Goal: Check status: Check status

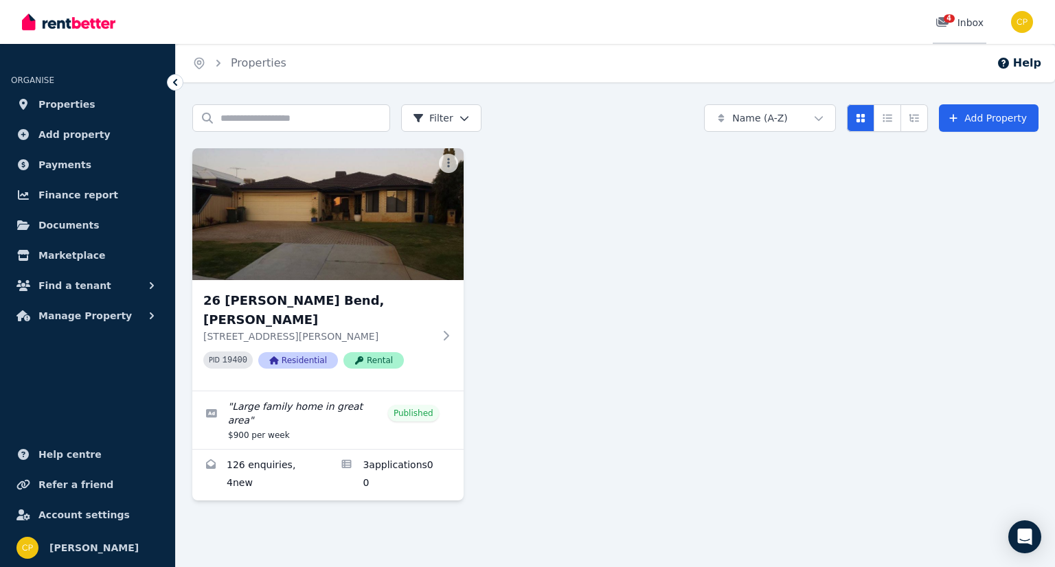
click at [951, 23] on span "4" at bounding box center [949, 18] width 11 height 8
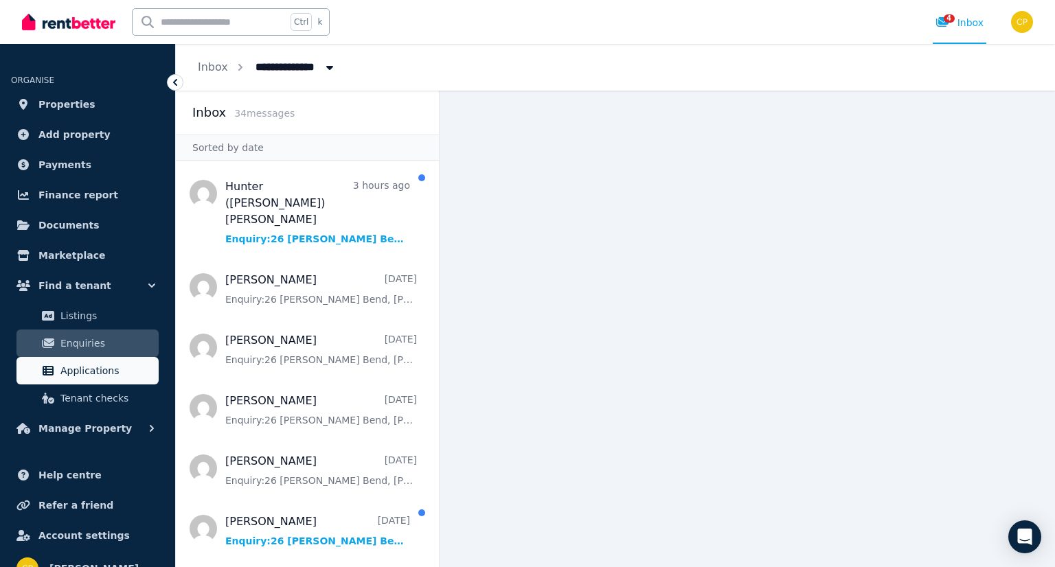
click at [93, 363] on span "Applications" at bounding box center [106, 371] width 93 height 16
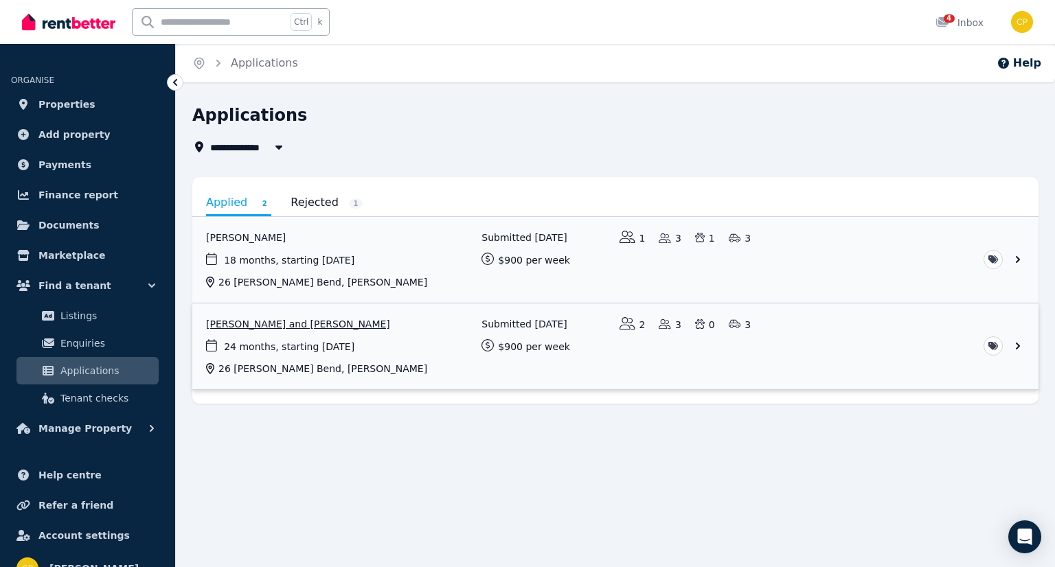
click at [267, 324] on link "View application: Aaron Smith and Chelsea Smith" at bounding box center [615, 347] width 846 height 86
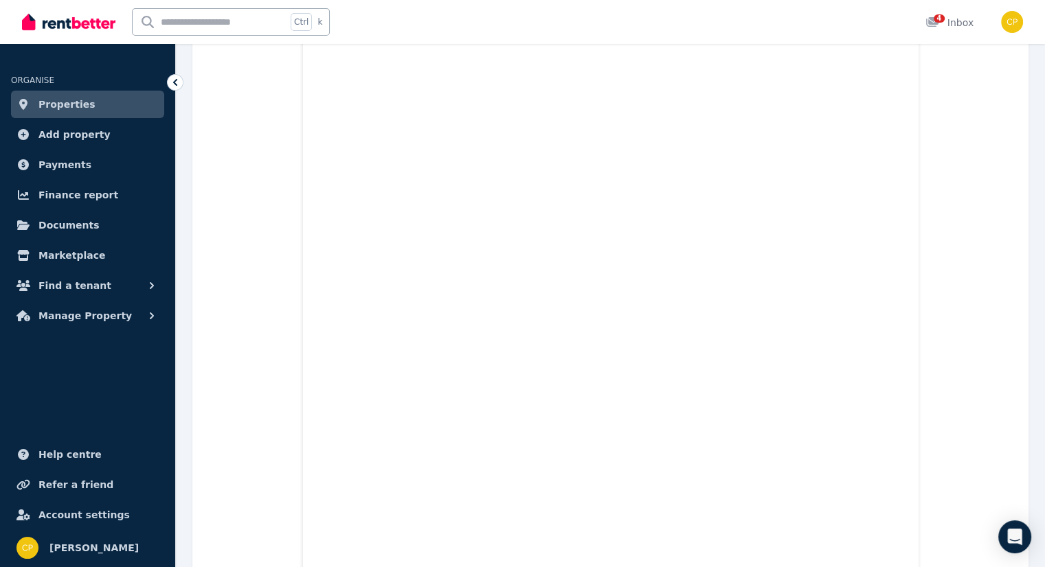
scroll to position [14786, 0]
